Goal: Find specific page/section: Find specific page/section

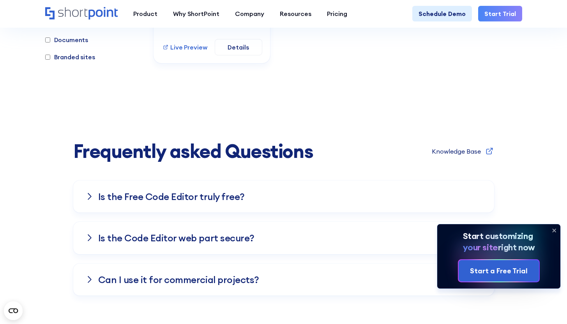
scroll to position [2417, 0]
click at [315, 187] on div "Is the Free Co﻿de Editor truly free?" at bounding box center [284, 197] width 396 height 32
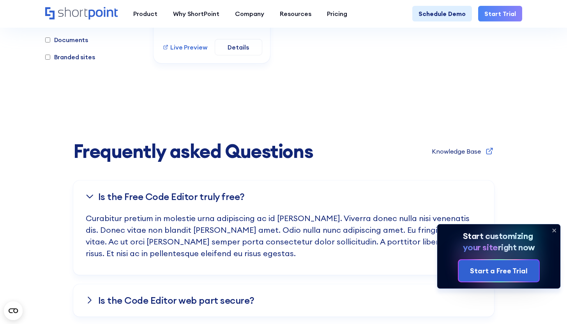
click at [316, 187] on div "Is the Free Co﻿de Editor truly free?" at bounding box center [284, 197] width 396 height 32
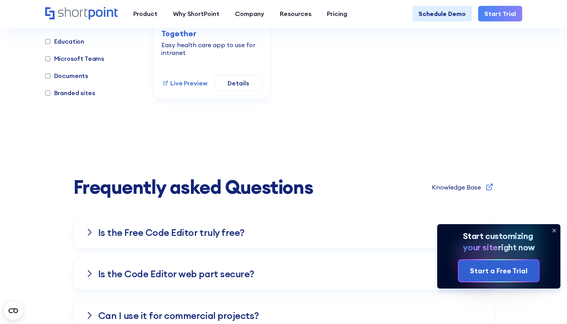
scroll to position [1409, 0]
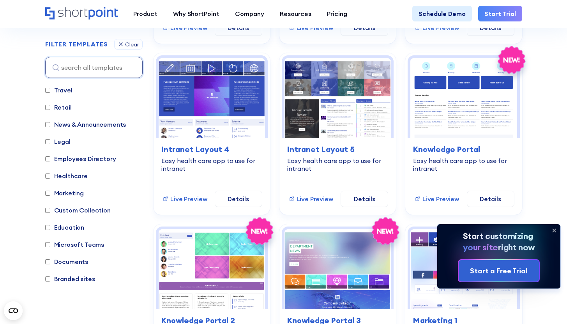
click at [55, 138] on label "Legal" at bounding box center [57, 141] width 25 height 9
click at [50, 139] on input "Legal" at bounding box center [47, 141] width 5 height 5
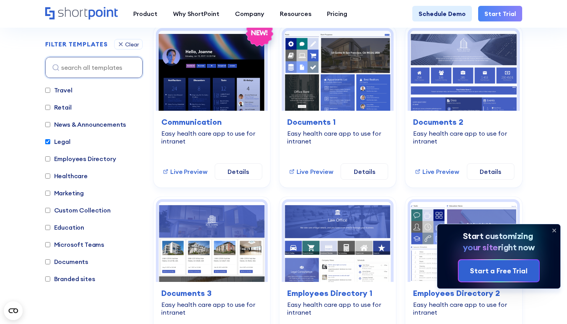
scroll to position [223, 0]
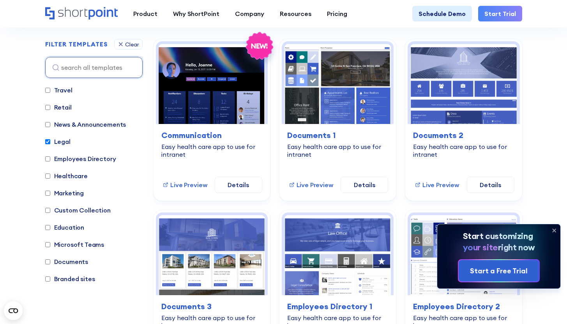
click at [55, 140] on label "Legal" at bounding box center [57, 141] width 25 height 9
click at [50, 140] on input "Legal" at bounding box center [47, 141] width 5 height 5
checkbox input "false"
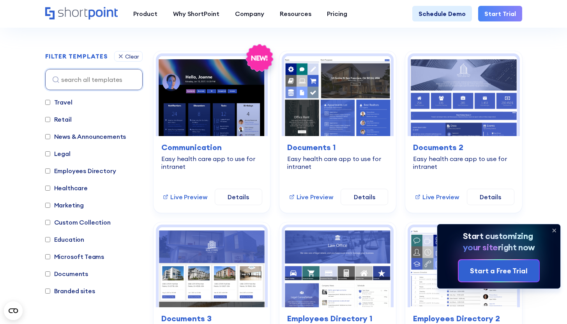
scroll to position [176, 0]
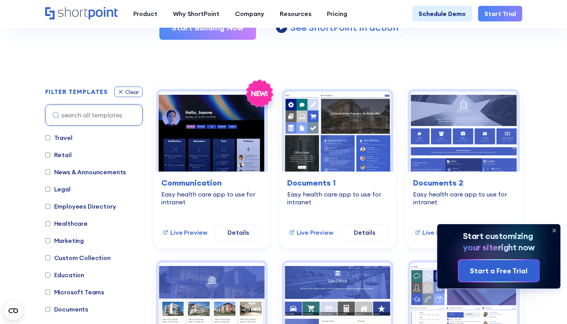
click at [137, 94] on div "Clear" at bounding box center [132, 91] width 14 height 5
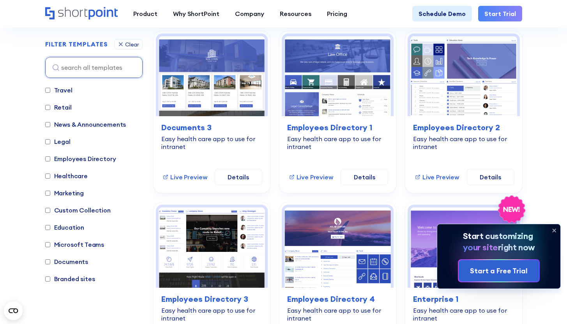
scroll to position [409, 0]
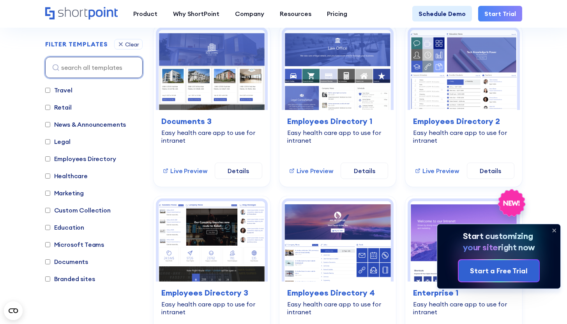
click at [84, 73] on input at bounding box center [94, 67] width 98 height 21
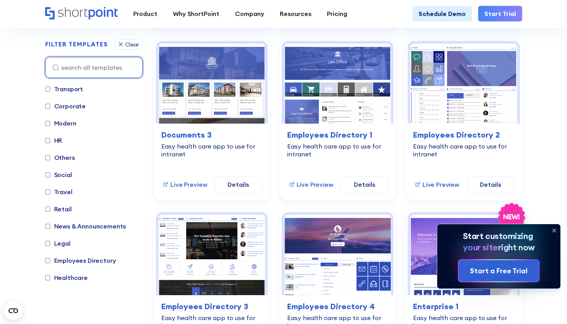
scroll to position [392, 0]
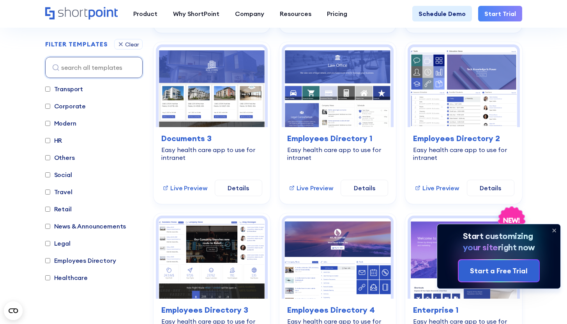
click at [63, 178] on label "Social" at bounding box center [58, 174] width 27 height 9
click at [50, 177] on input "Social" at bounding box center [47, 174] width 5 height 5
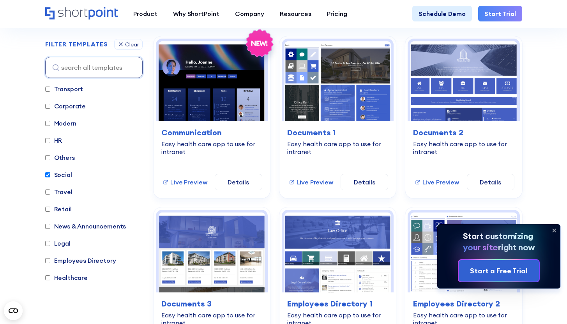
scroll to position [223, 0]
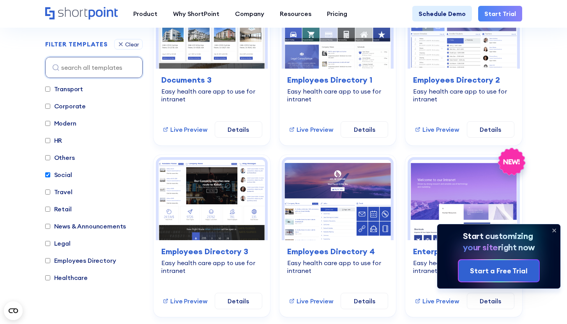
click at [70, 175] on label "Social" at bounding box center [58, 174] width 27 height 9
click at [50, 175] on input "Social" at bounding box center [47, 174] width 5 height 5
checkbox input "false"
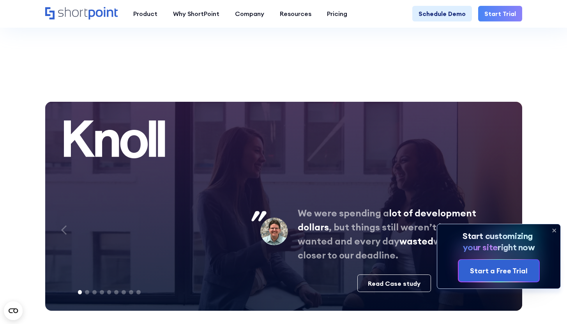
scroll to position [2939, 0]
